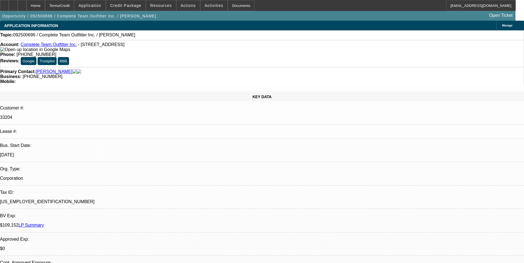
select select "0"
select select "2"
select select "0.1"
select select "1"
select select "2"
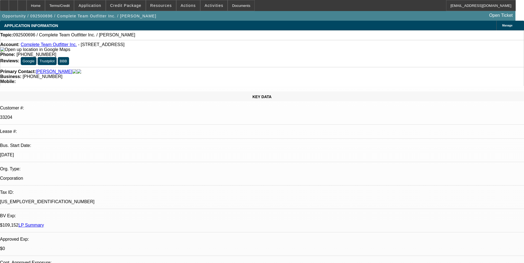
select select "4"
radio input "true"
type textarea "p"
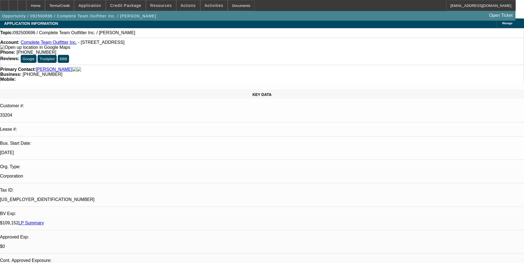
scroll to position [2, 0]
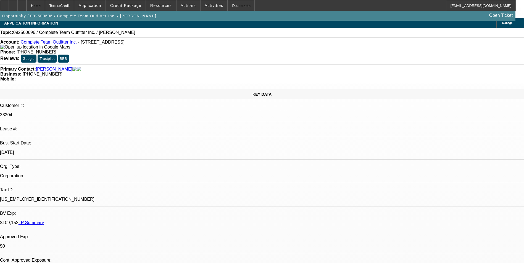
type textarea "PAYMENT HISTORY GOOD- ON-TIME/01-EARLY PAID OFF/ 02-ACTIVE DEAL/ NOT MUCH HISTO…"
drag, startPoint x: 438, startPoint y: 104, endPoint x: 366, endPoint y: 97, distance: 71.9
radio input "false"
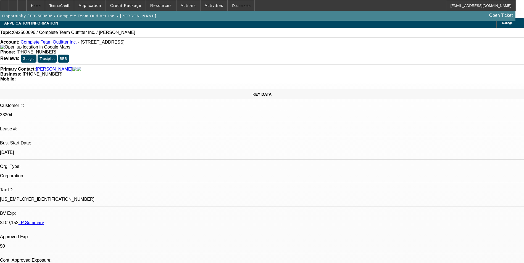
radio input "true"
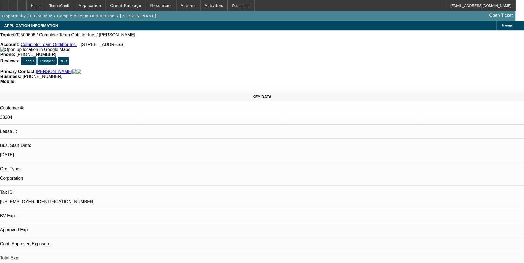
select select "0"
select select "2"
select select "0.1"
select select "1"
select select "2"
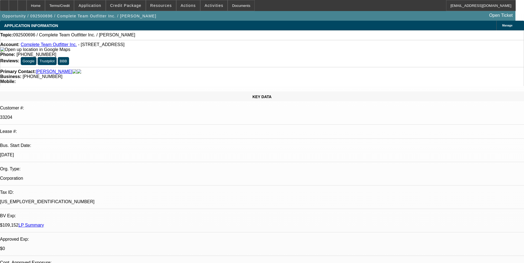
select select "4"
select select "0"
select select "2"
select select "0.1"
select select "1"
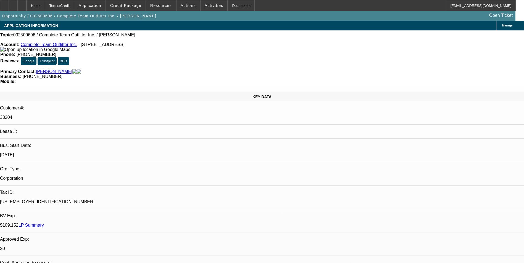
select select "2"
select select "4"
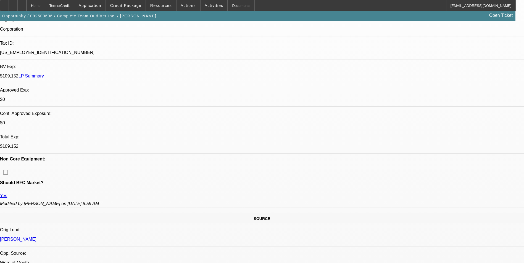
scroll to position [221, 0]
